Goal: Task Accomplishment & Management: Use online tool/utility

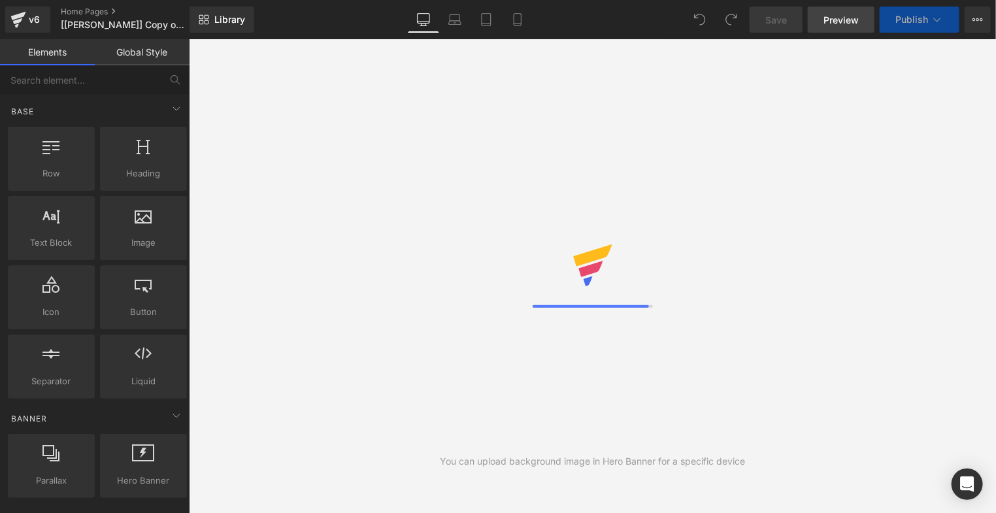
click at [844, 16] on span "Preview" at bounding box center [840, 20] width 35 height 14
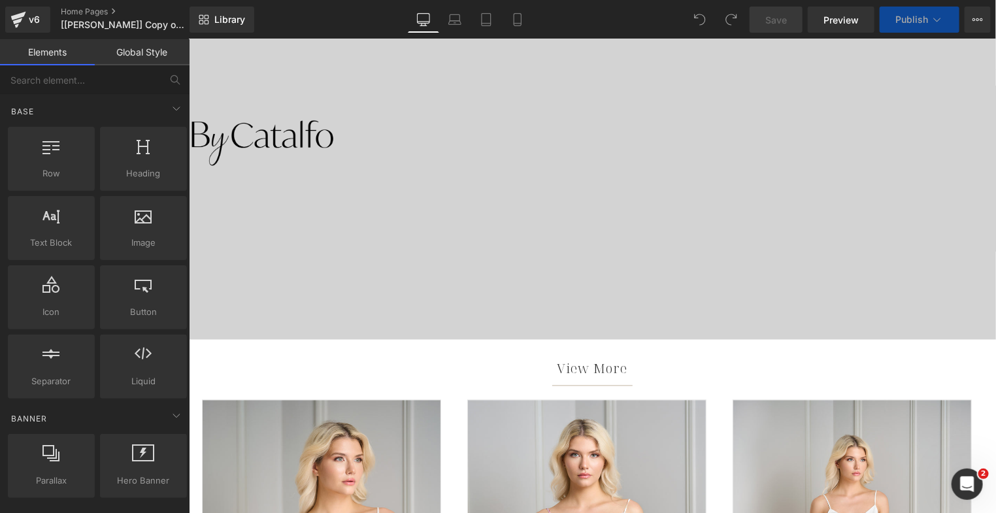
scroll to position [974, 0]
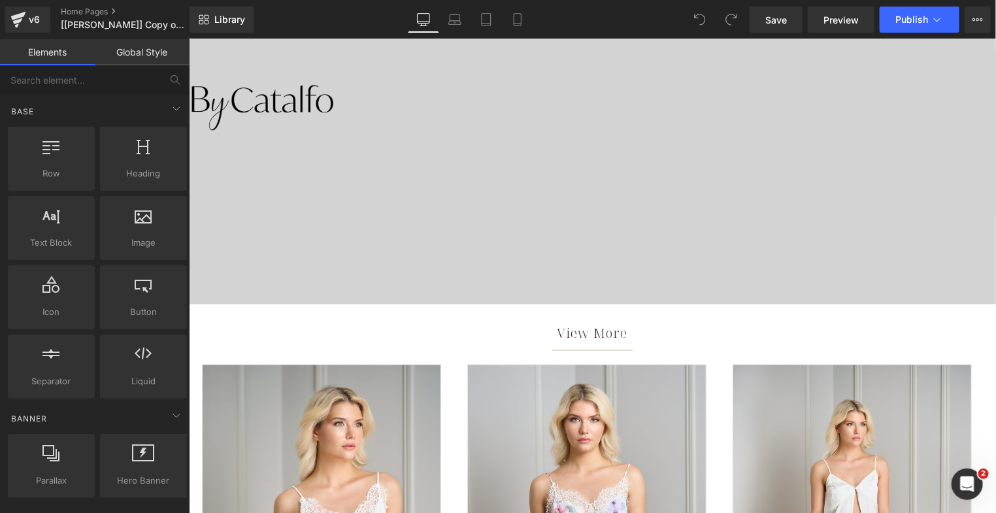
click at [347, 152] on div at bounding box center [591, 108] width 807 height 392
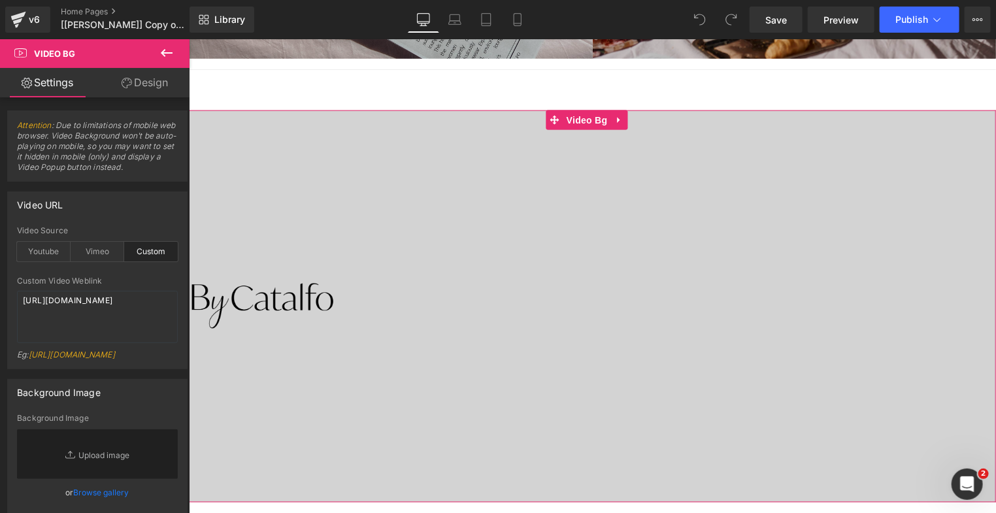
scroll to position [787, 0]
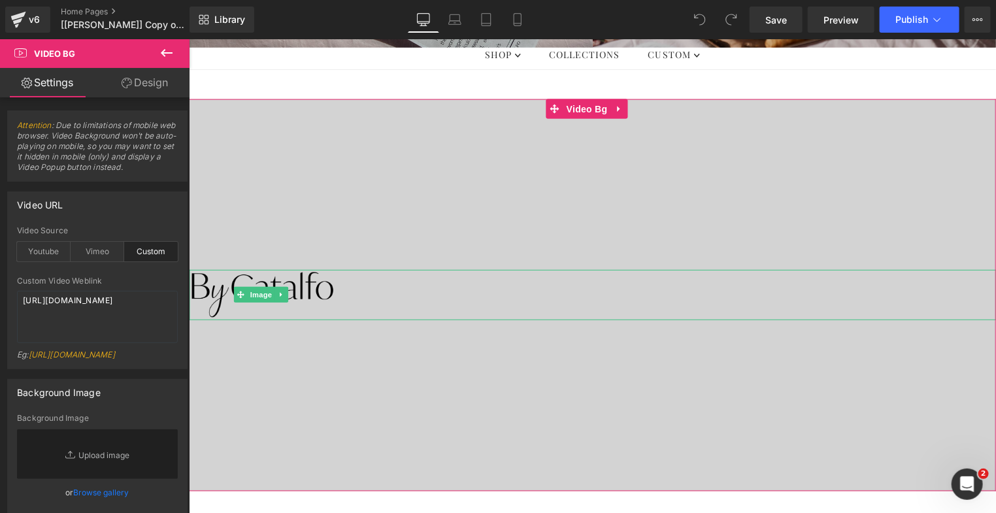
click at [302, 292] on img at bounding box center [260, 294] width 145 height 51
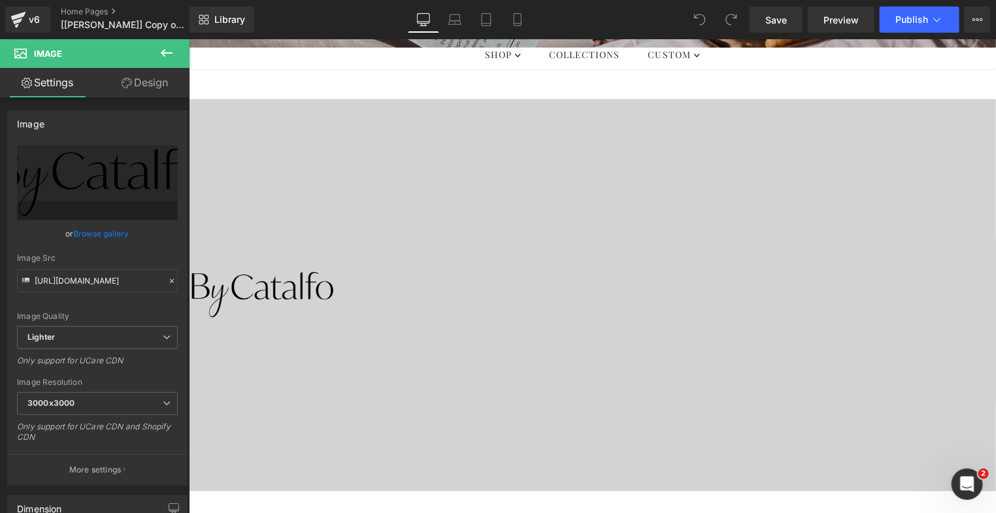
click at [163, 52] on icon at bounding box center [167, 53] width 12 height 8
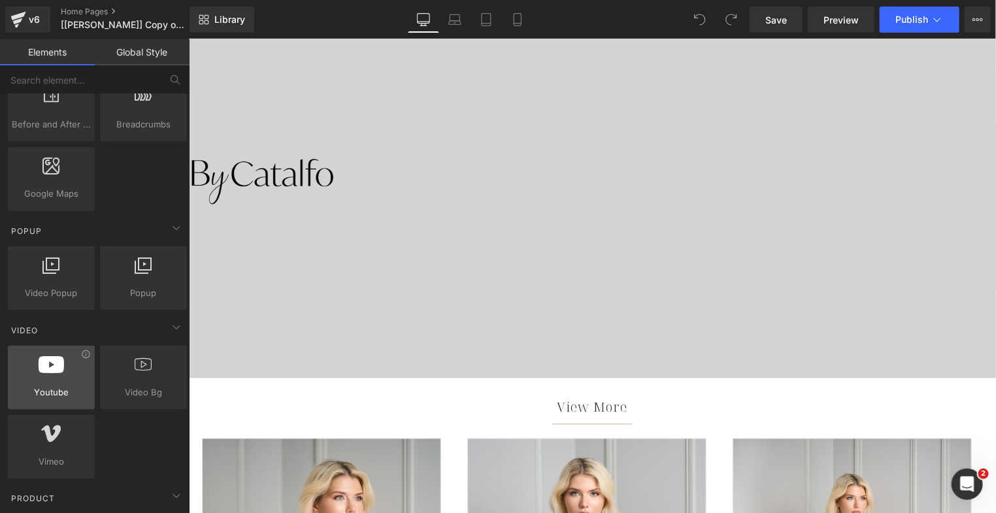
scroll to position [726, 0]
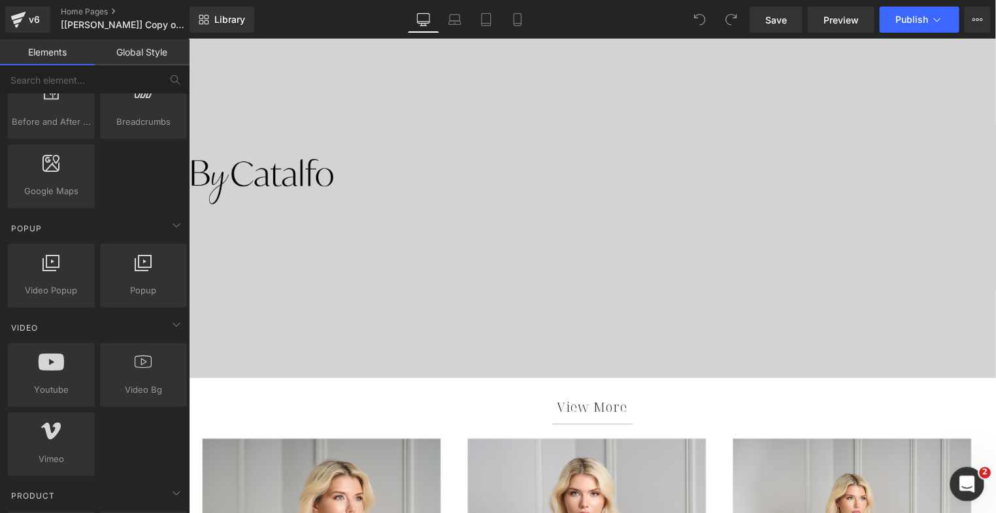
click at [962, 482] on icon "Open Intercom Messenger" at bounding box center [966, 483] width 22 height 22
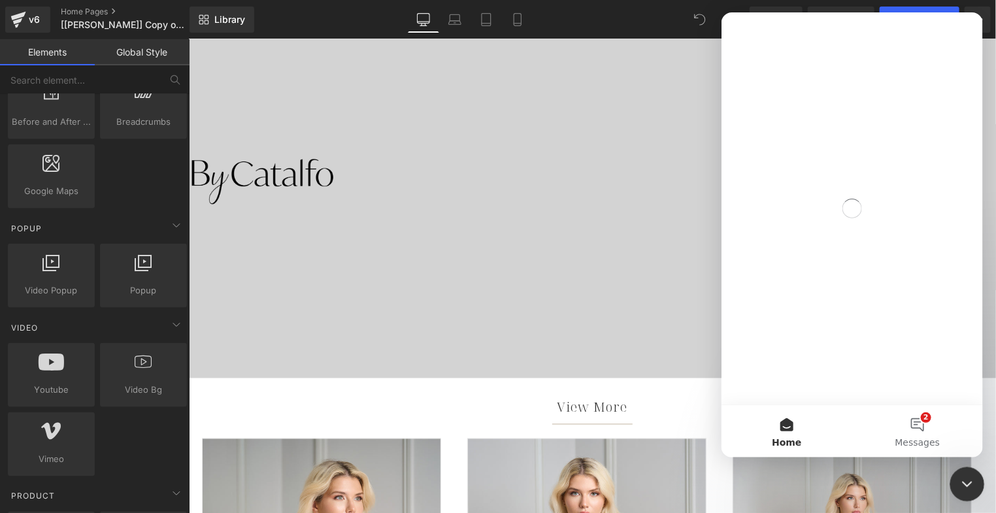
scroll to position [0, 0]
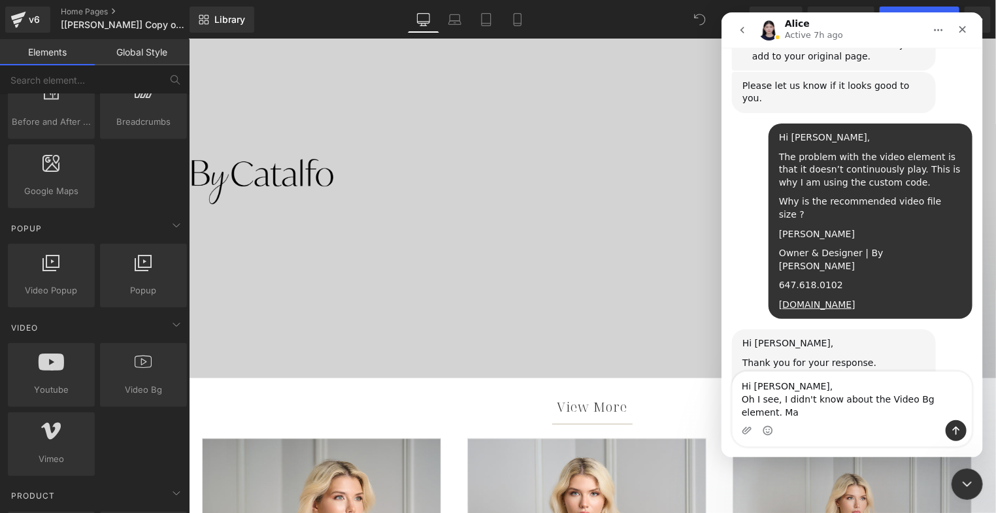
scroll to position [8104, 0]
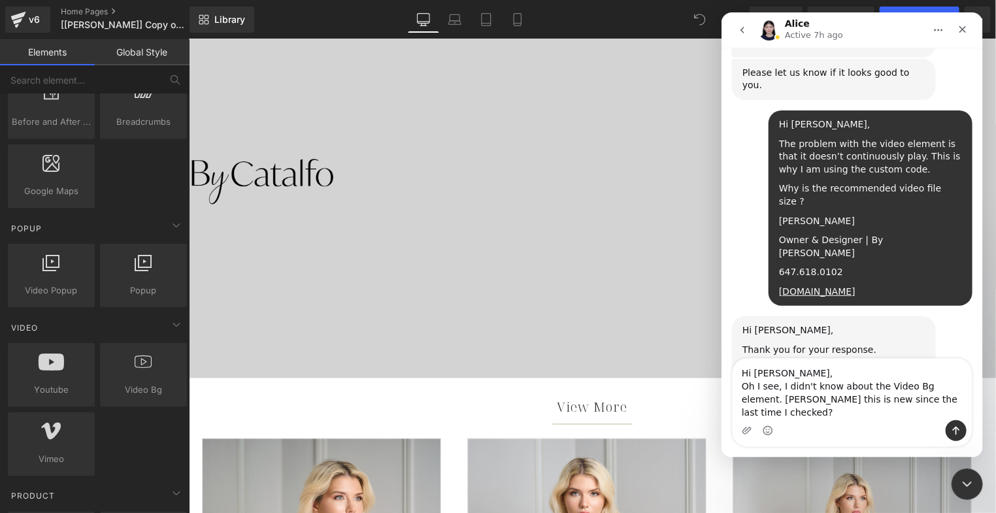
type textarea "Hi Alice, Oh I see, I didn't know about the Video Bg element. Maye this is new …"
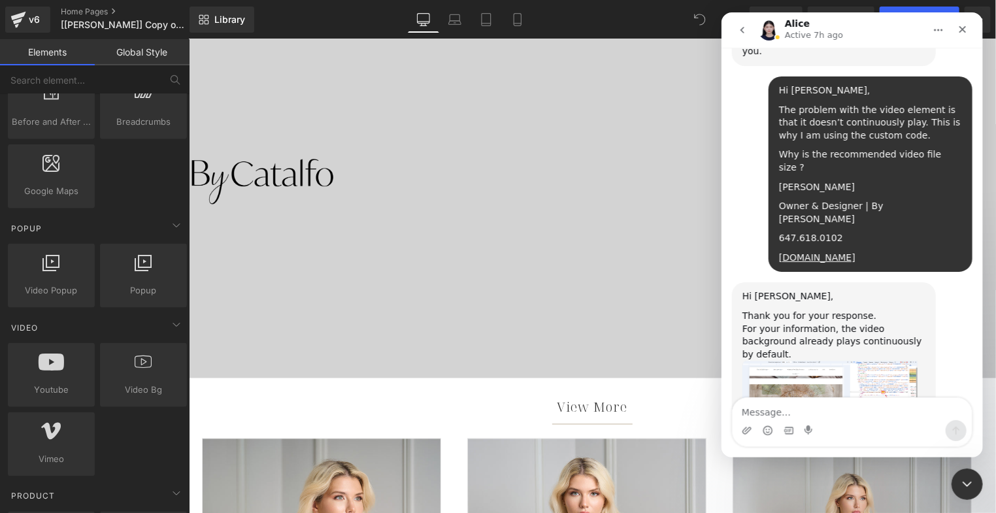
scroll to position [8156, 0]
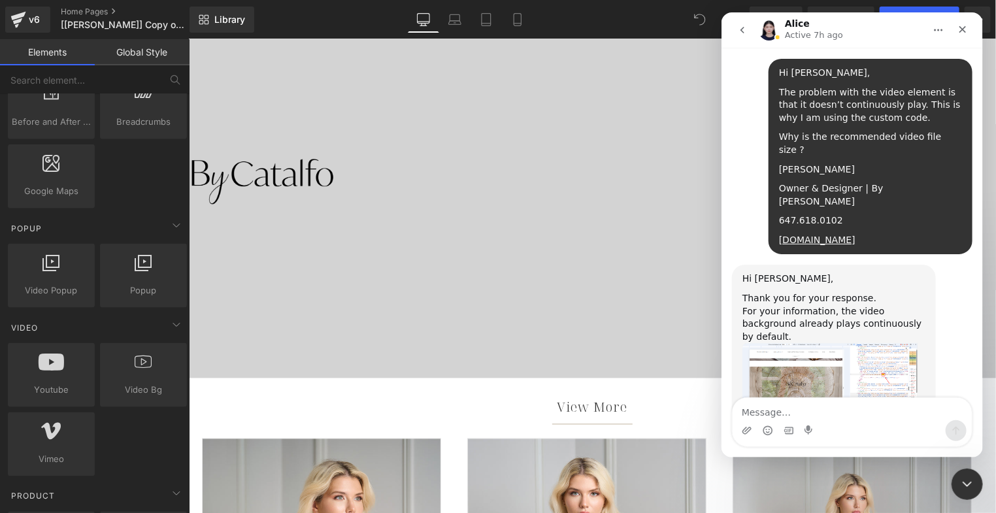
click at [523, 269] on div at bounding box center [498, 237] width 996 height 474
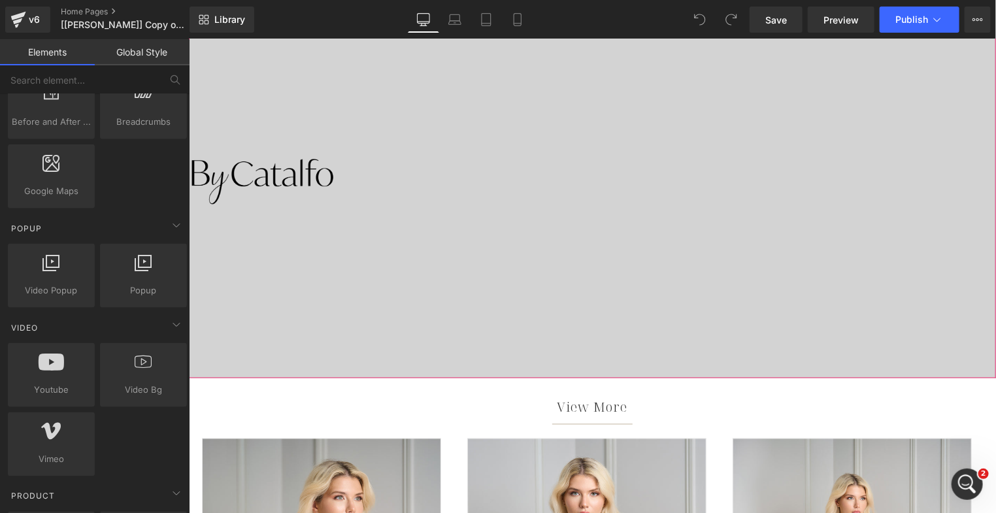
scroll to position [0, 0]
click at [255, 161] on img at bounding box center [260, 181] width 145 height 51
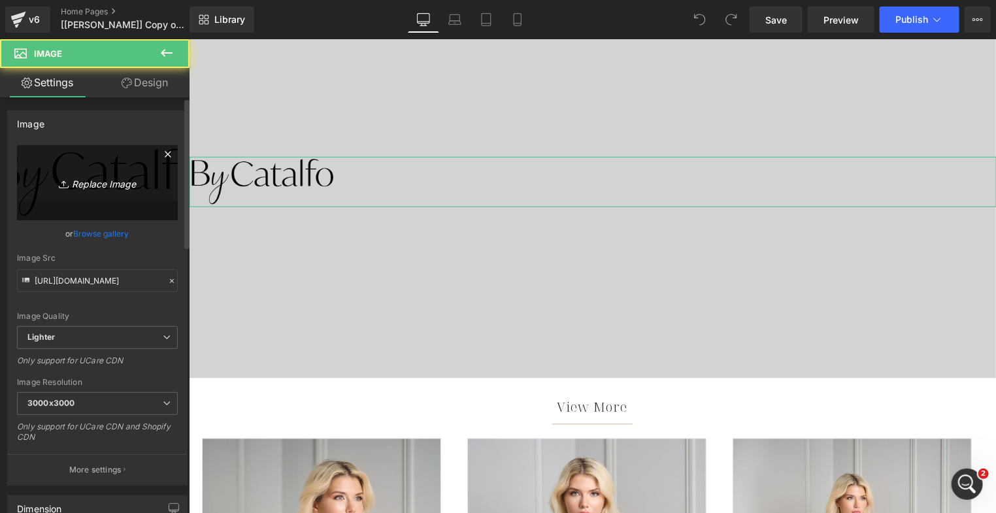
click at [107, 182] on icon "Replace Image" at bounding box center [97, 182] width 105 height 16
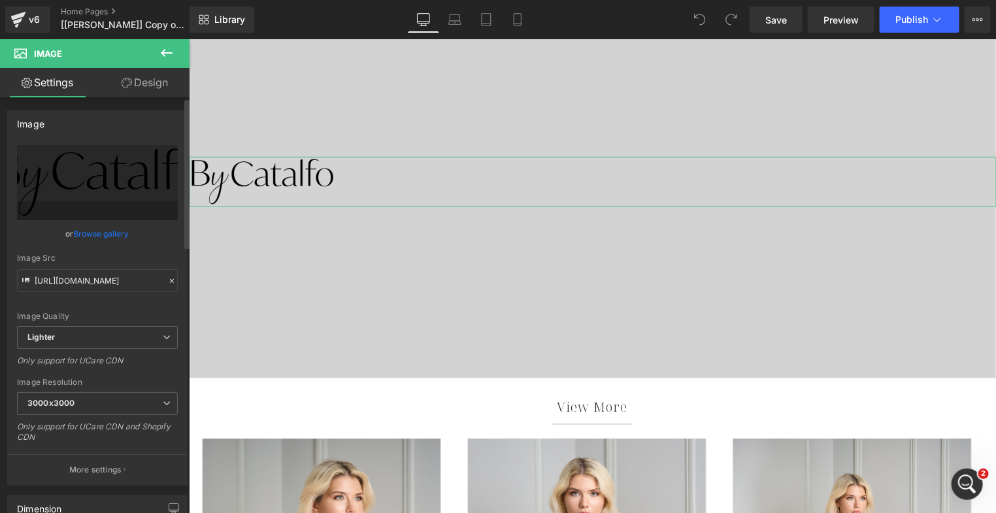
click at [109, 231] on link "Browse gallery" at bounding box center [102, 233] width 56 height 23
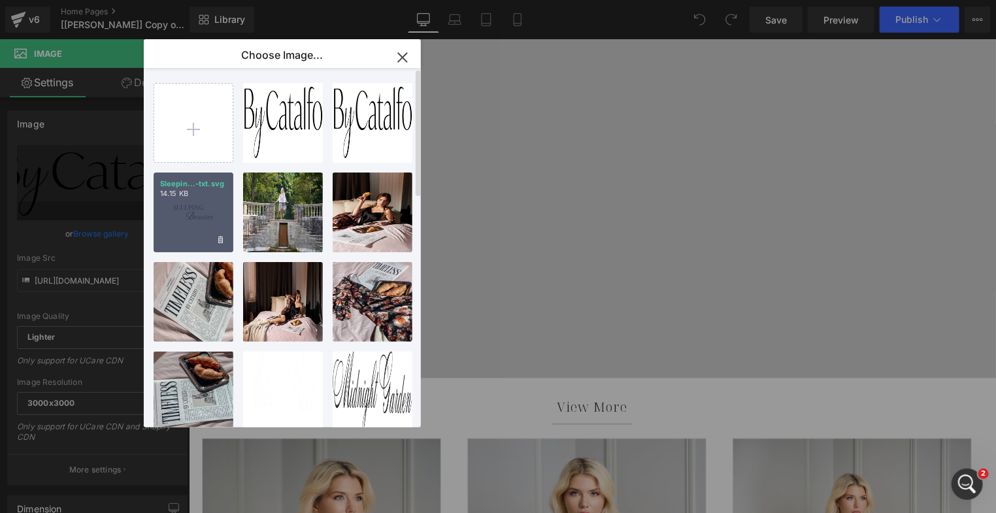
click at [201, 213] on div "Sleepin...-txt.svg 14.15 KB" at bounding box center [194, 212] width 80 height 80
type input "https://ucarecdn.com/3d0ba33d-66a8-499b-aada-25b9b50994a5/Sleeping%20Beauties-o…"
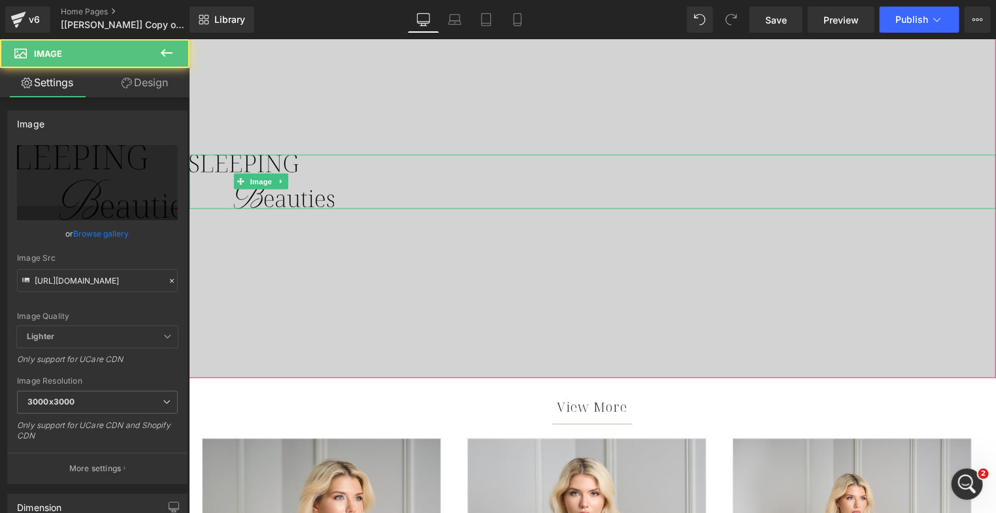
click at [280, 189] on img at bounding box center [260, 181] width 145 height 55
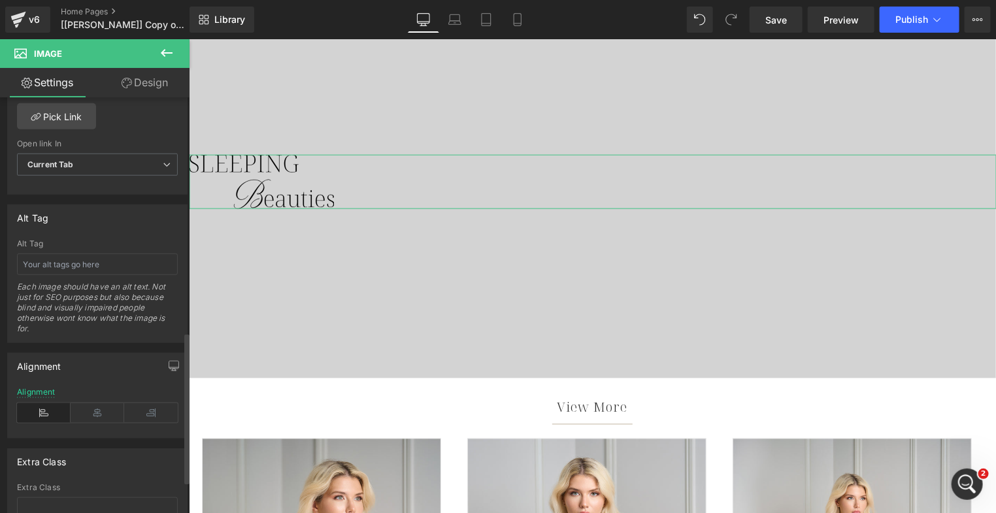
scroll to position [647, 0]
click at [93, 404] on icon at bounding box center [98, 410] width 54 height 20
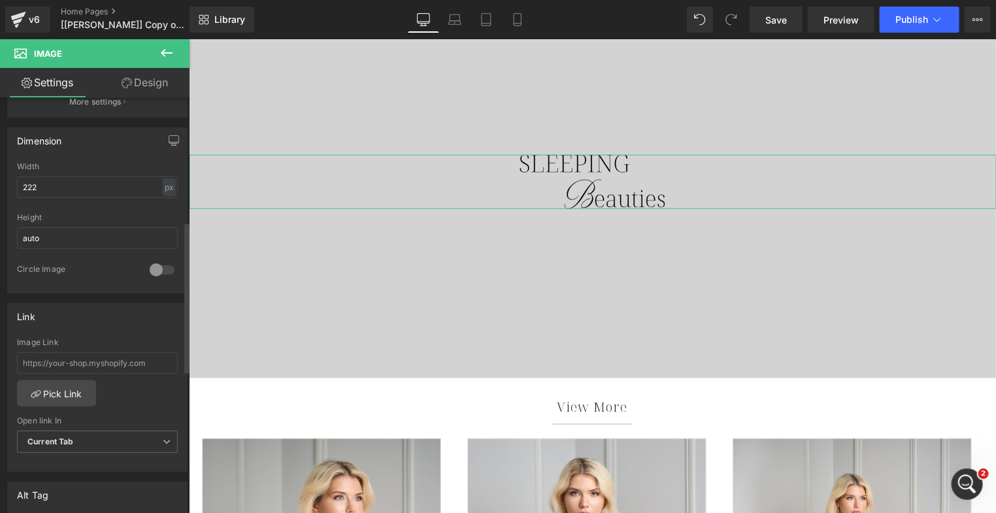
scroll to position [341, 0]
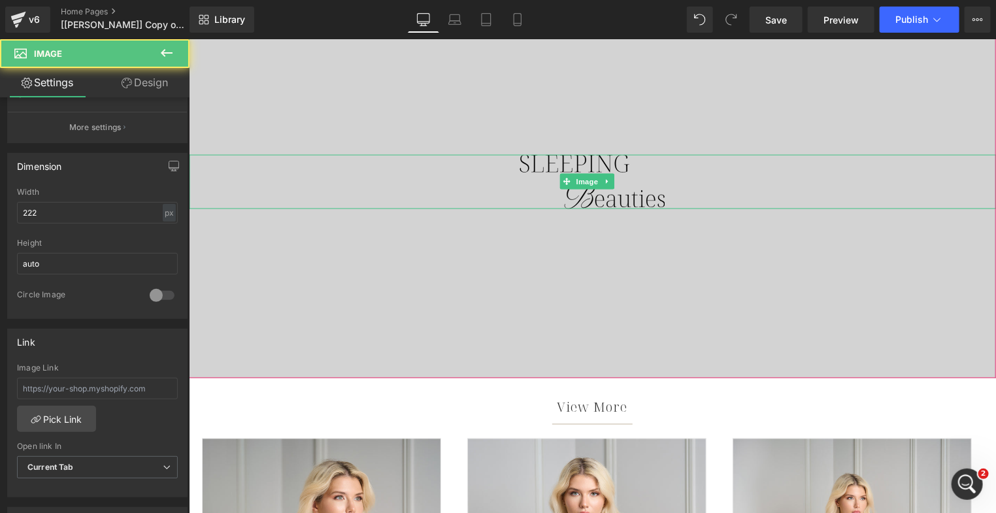
click at [581, 156] on img at bounding box center [591, 181] width 145 height 55
click at [69, 211] on input "222" at bounding box center [97, 213] width 161 height 22
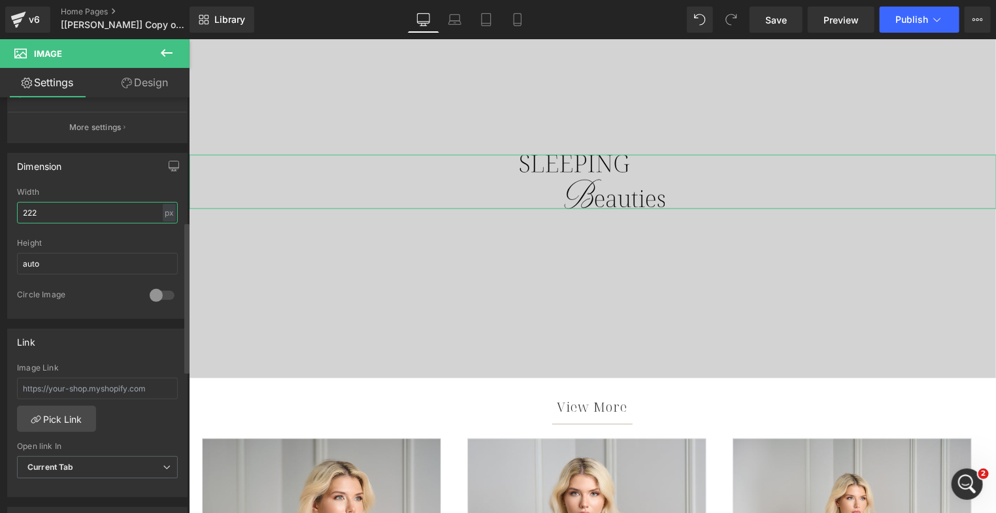
click at [69, 211] on input "222" at bounding box center [97, 213] width 161 height 22
type input "300"
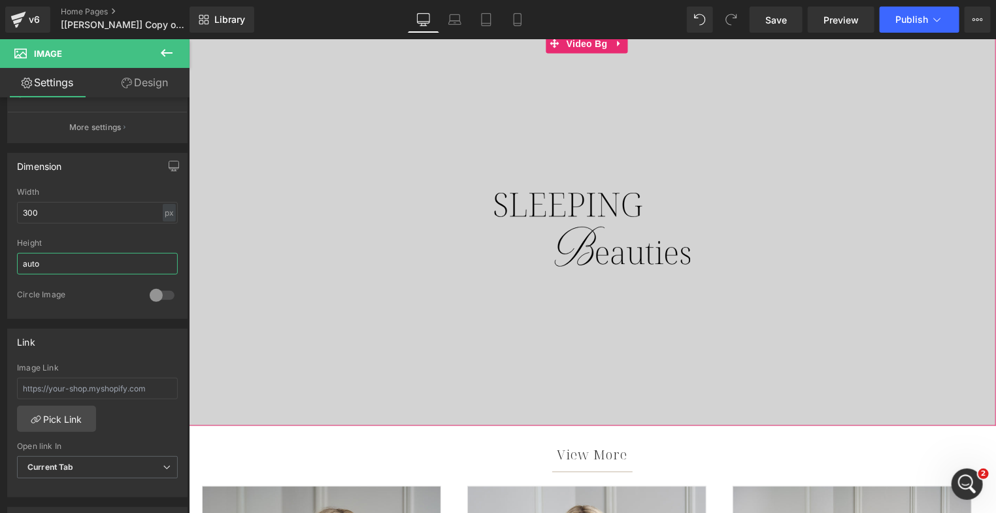
scroll to position [858, 0]
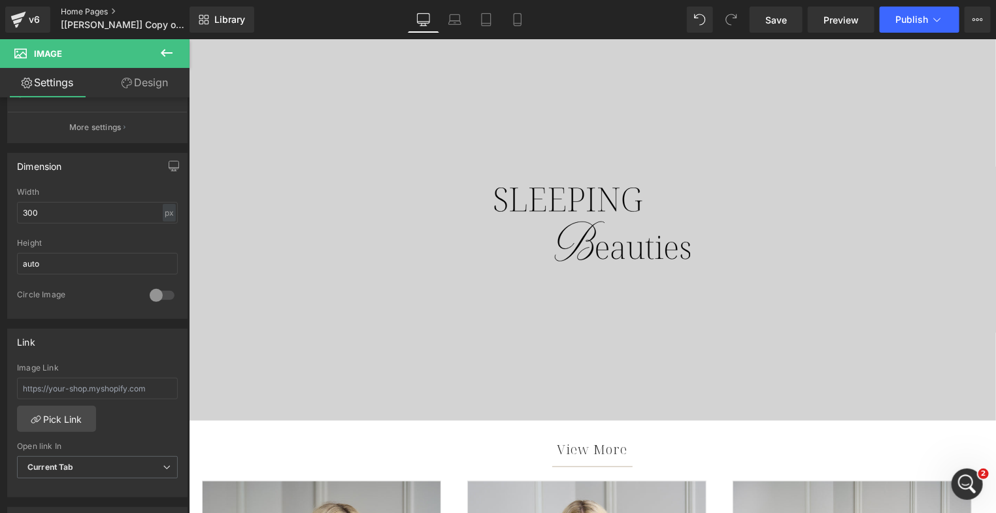
click at [108, 10] on link "Home Pages" at bounding box center [136, 12] width 150 height 10
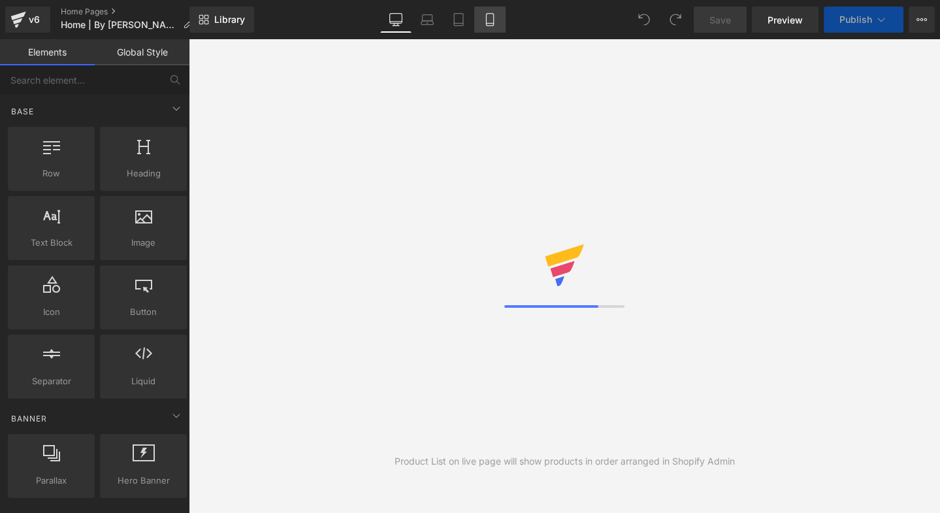
click at [491, 14] on icon at bounding box center [490, 19] width 13 height 13
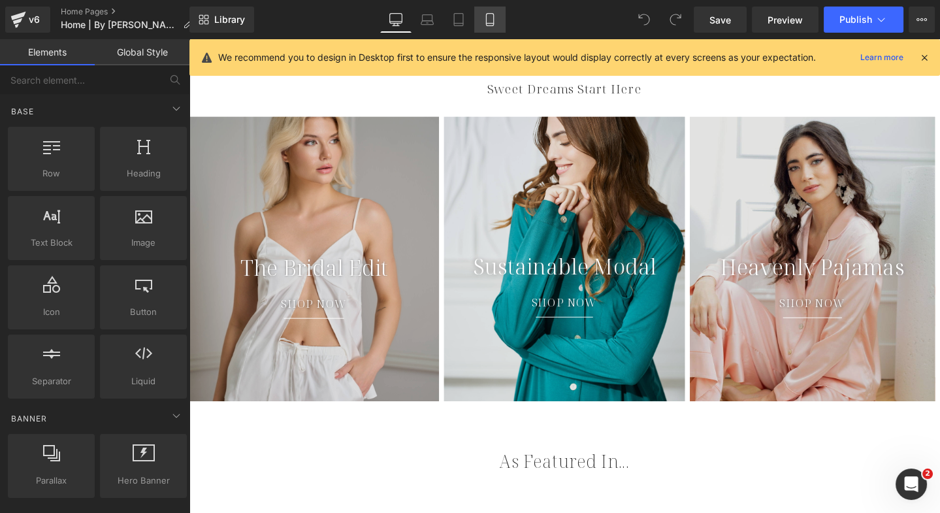
click at [484, 22] on icon at bounding box center [490, 19] width 13 height 13
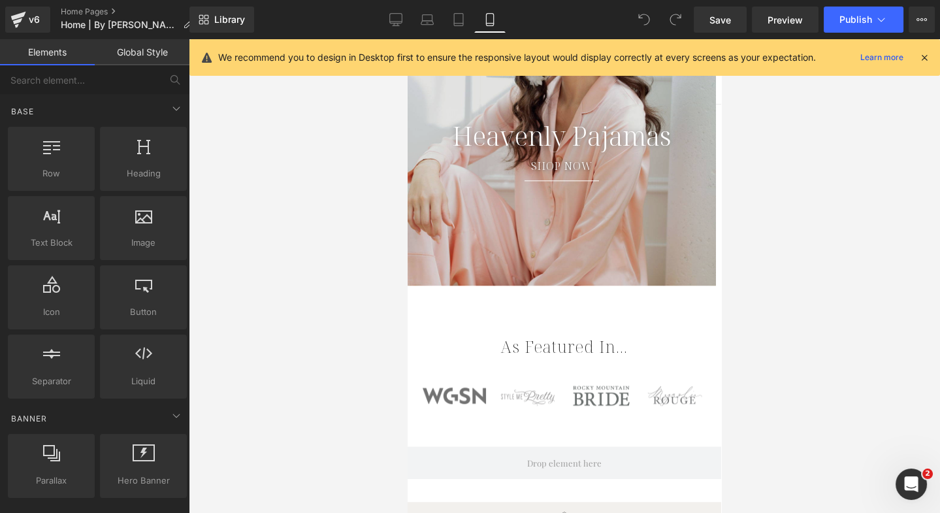
scroll to position [2101, 0]
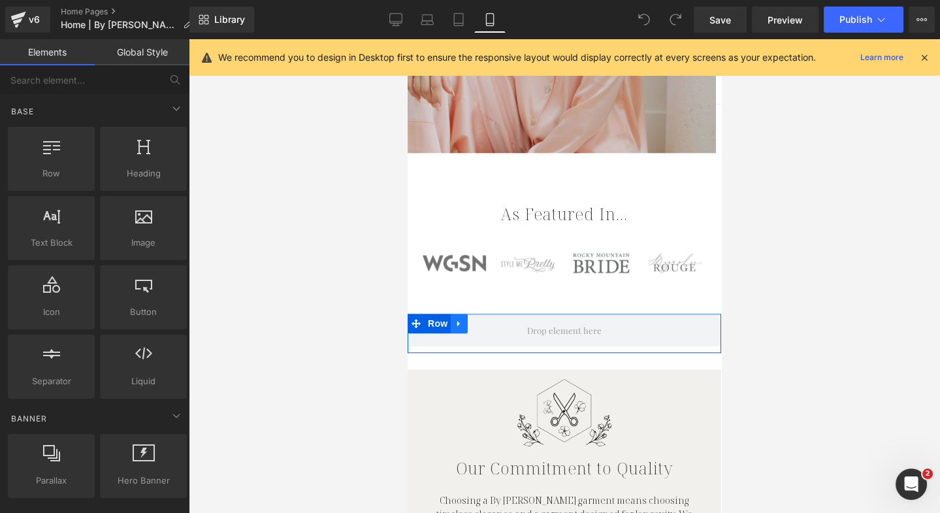
click at [456, 318] on icon at bounding box center [459, 323] width 9 height 10
click at [489, 319] on icon at bounding box center [493, 323] width 9 height 9
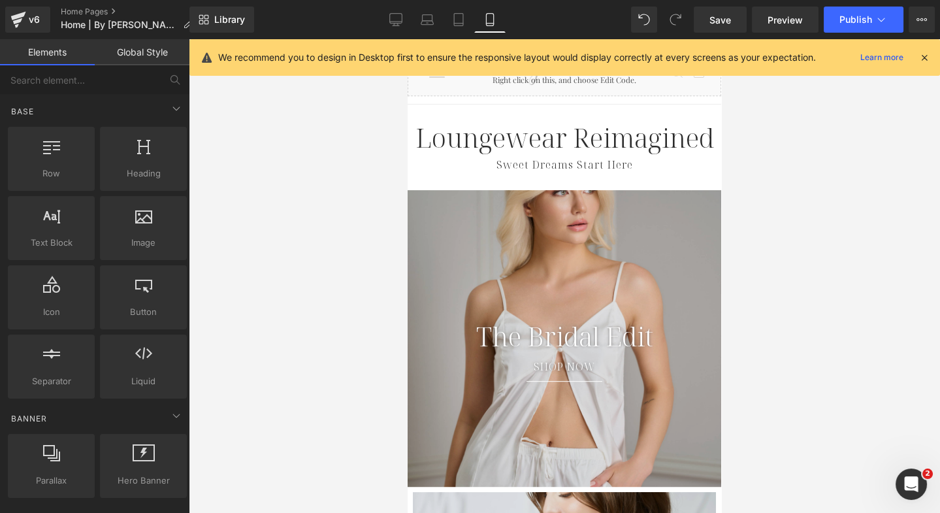
scroll to position [1011, 0]
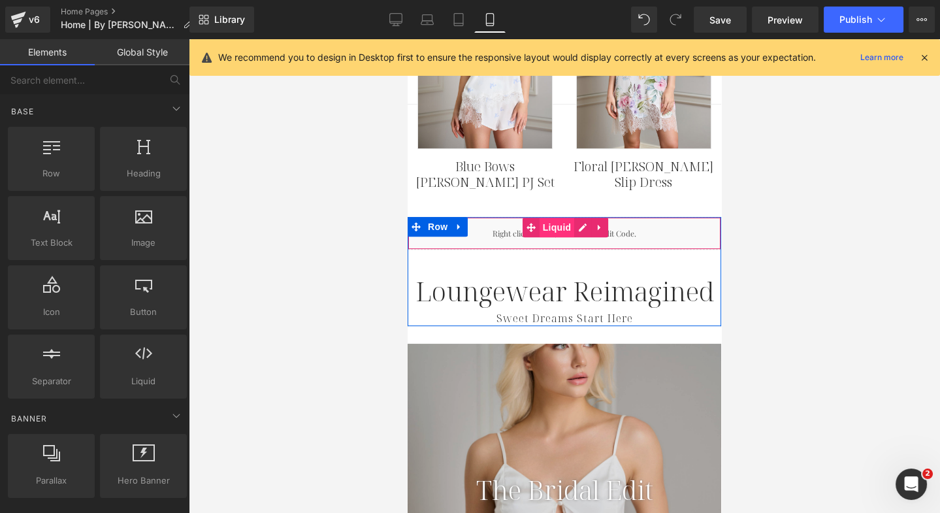
click at [549, 223] on span "Liquid" at bounding box center [557, 228] width 35 height 20
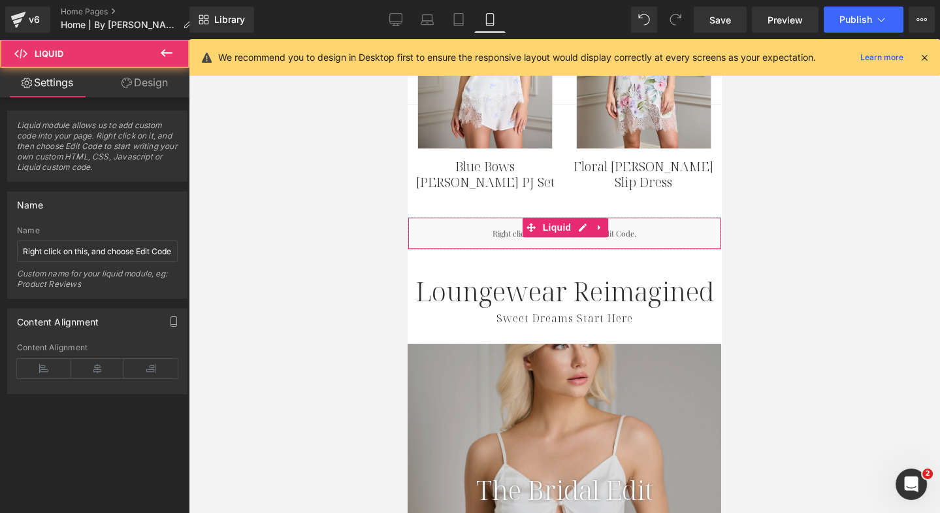
click at [150, 73] on link "Design" at bounding box center [144, 82] width 95 height 29
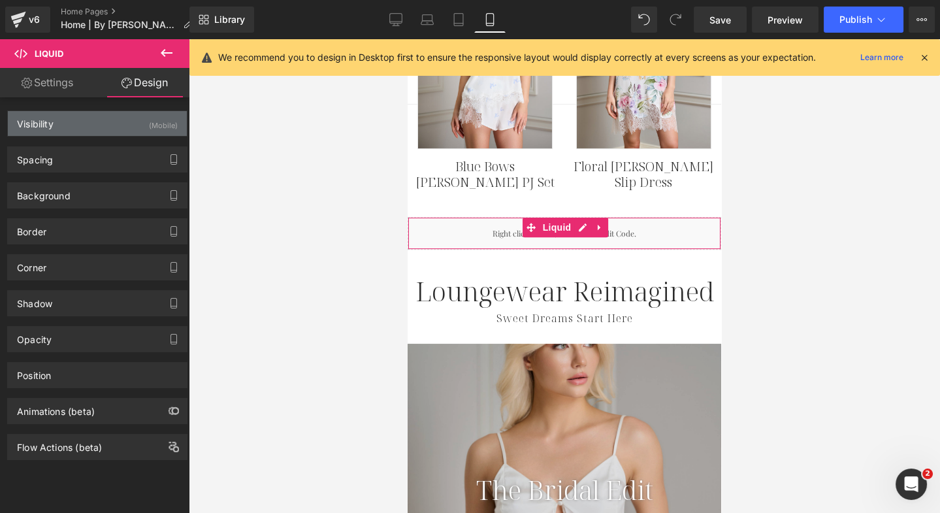
click at [157, 127] on div "(Mobile)" at bounding box center [163, 122] width 29 height 22
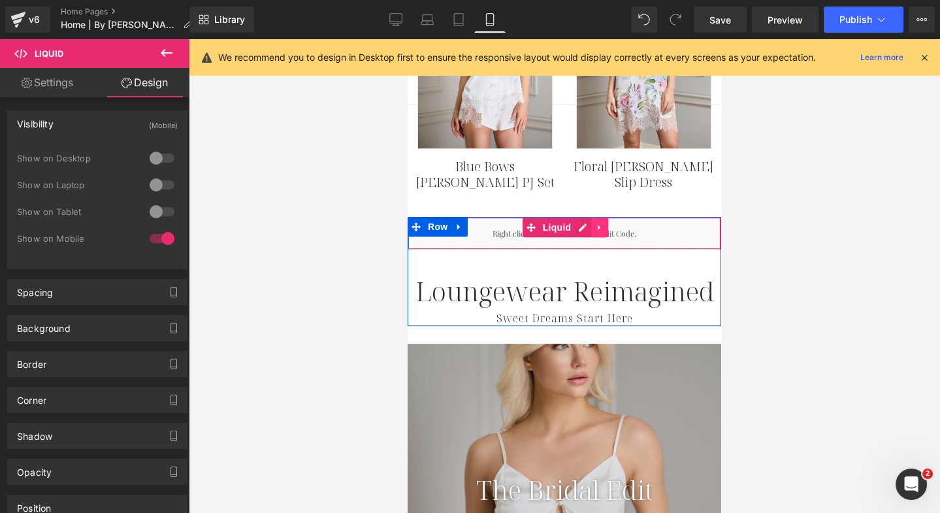
click at [597, 226] on icon at bounding box center [599, 228] width 9 height 10
click at [604, 226] on icon at bounding box center [608, 227] width 9 height 9
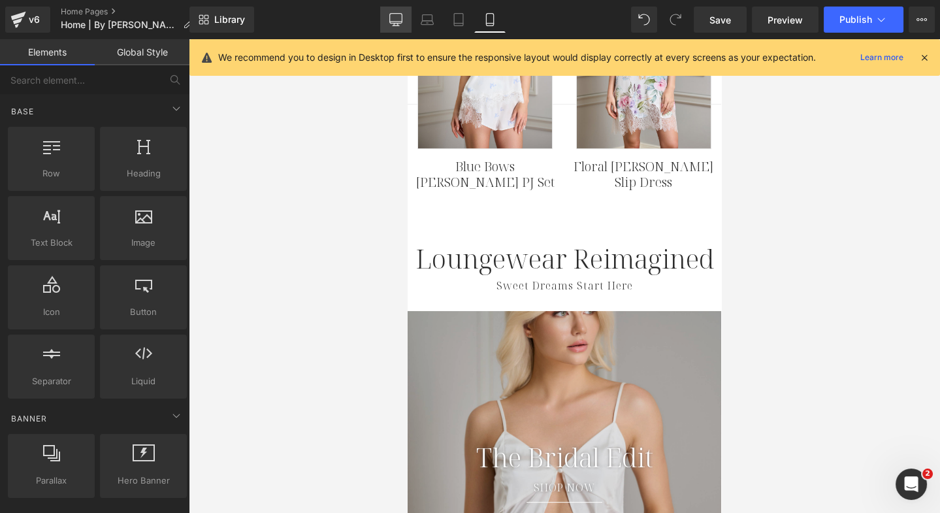
click at [396, 22] on icon at bounding box center [395, 19] width 13 height 13
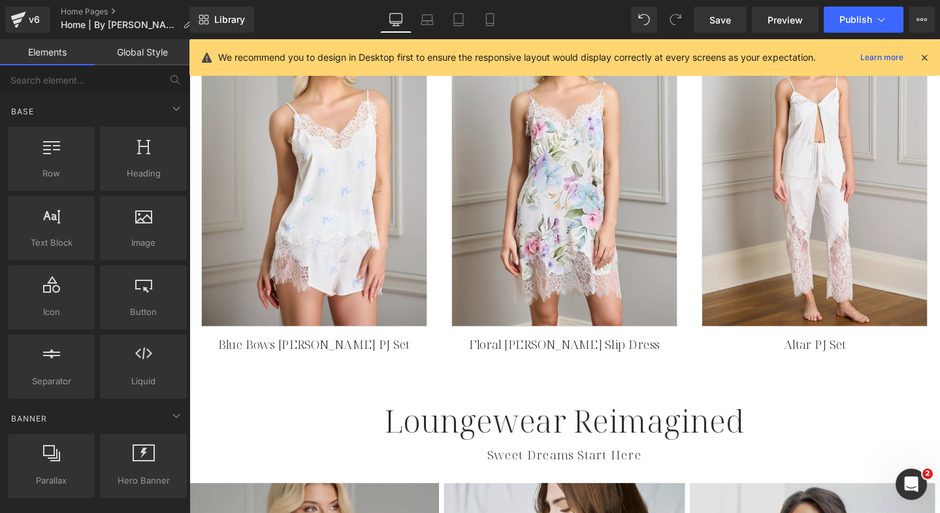
scroll to position [1058, 0]
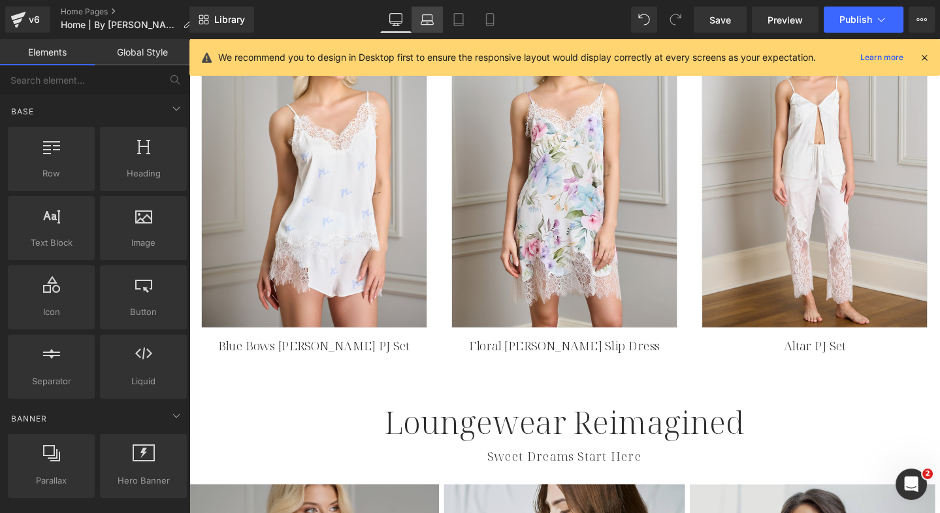
click at [425, 24] on icon at bounding box center [427, 23] width 12 height 4
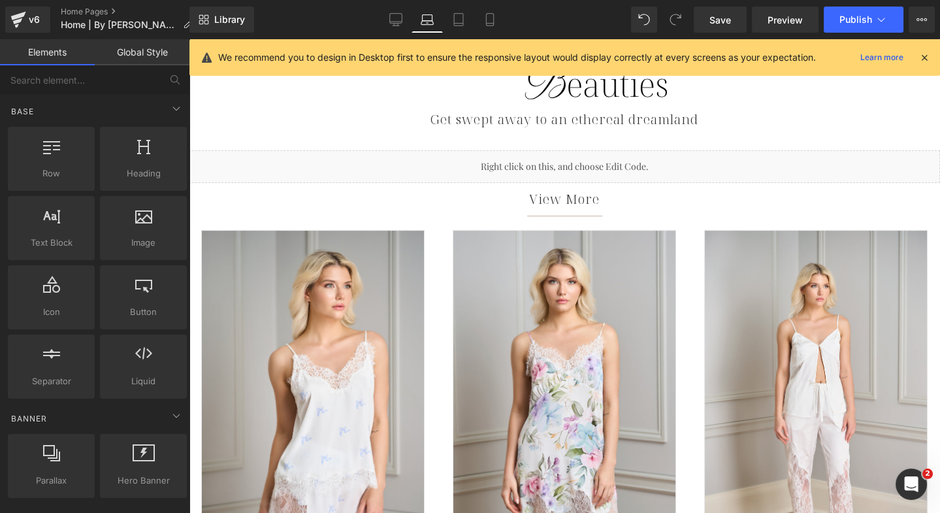
scroll to position [680, 0]
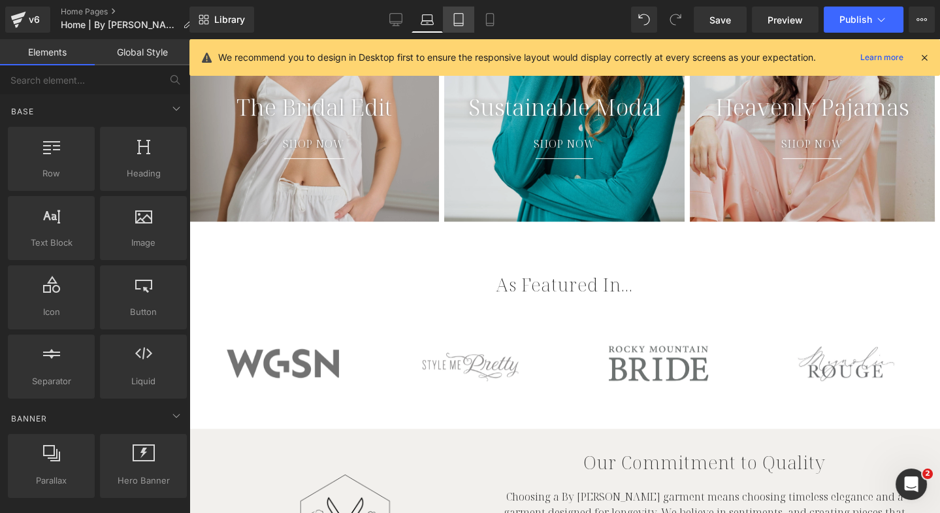
click at [463, 18] on icon at bounding box center [458, 20] width 9 height 12
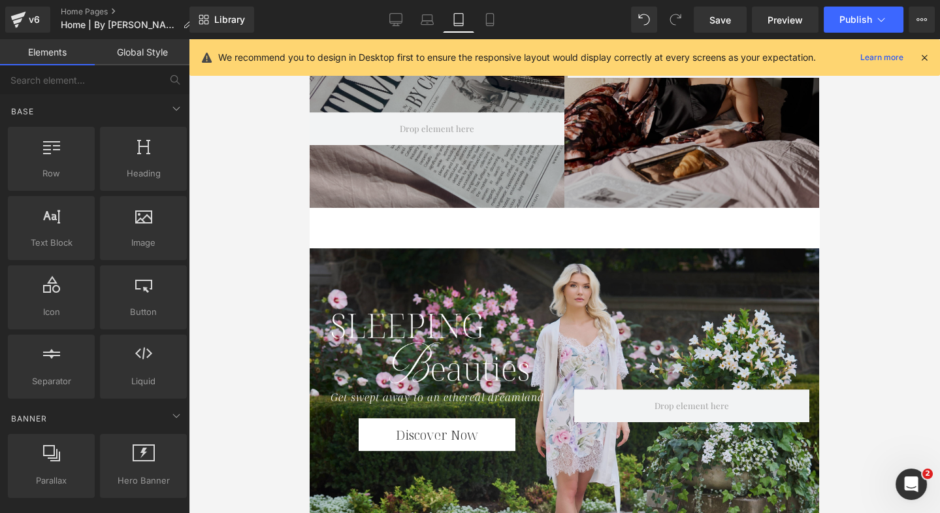
scroll to position [236, 0]
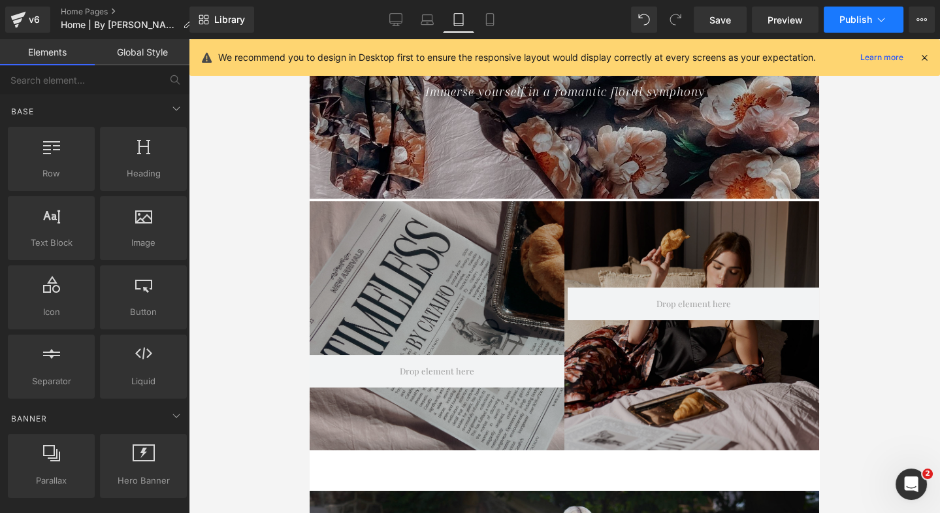
click at [857, 18] on span "Publish" at bounding box center [856, 19] width 33 height 10
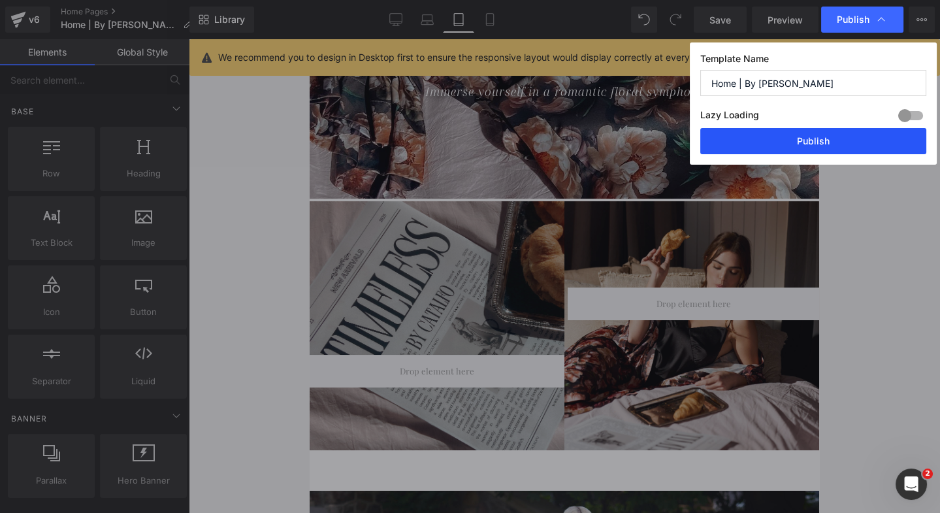
click at [809, 132] on button "Publish" at bounding box center [813, 141] width 226 height 26
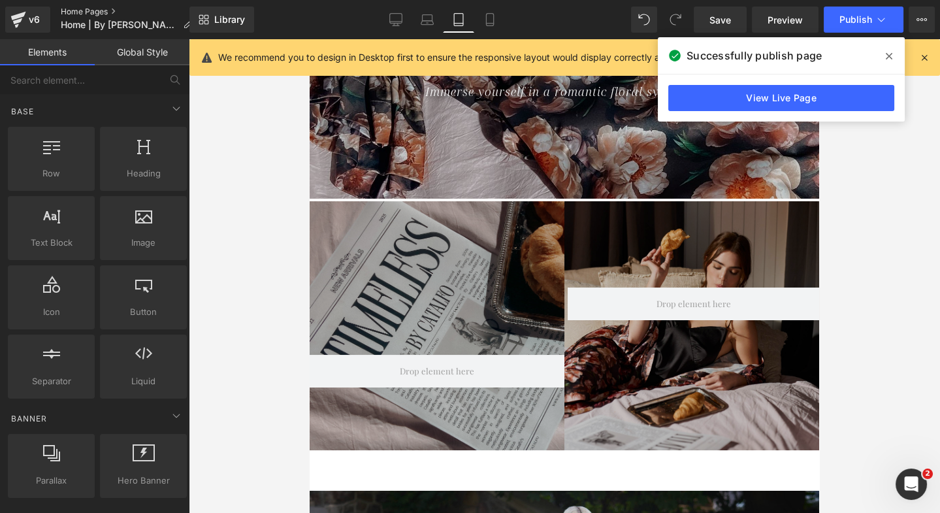
click at [92, 12] on link "Home Pages" at bounding box center [132, 12] width 142 height 10
